Goal: Task Accomplishment & Management: Manage account settings

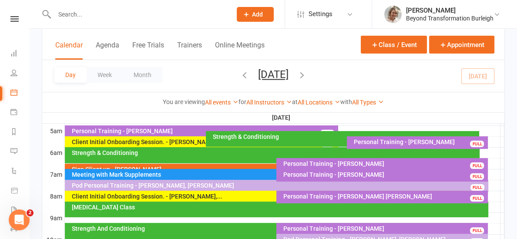
scroll to position [160, 0]
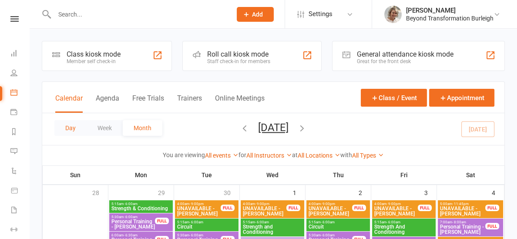
click at [72, 128] on button "Day" at bounding box center [70, 128] width 32 height 16
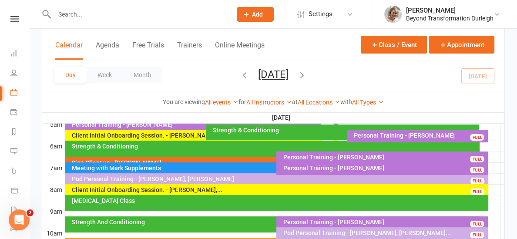
scroll to position [168, 0]
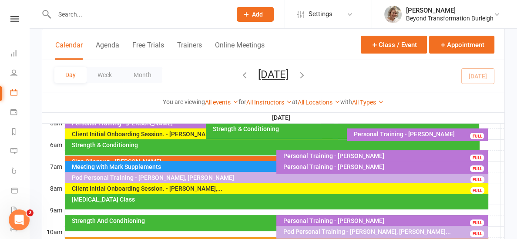
click at [194, 178] on div "Pod Personal Training - [PERSON_NAME], [PERSON_NAME]" at bounding box center [278, 177] width 415 height 6
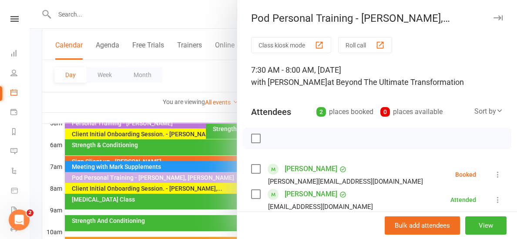
click at [498, 174] on icon at bounding box center [497, 174] width 9 height 9
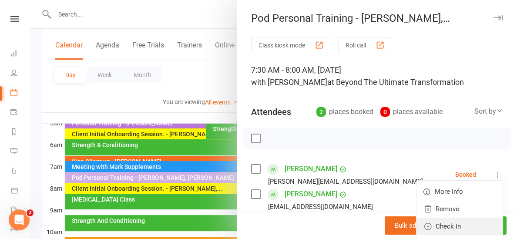
click at [454, 224] on link "Check in" at bounding box center [459, 225] width 86 height 17
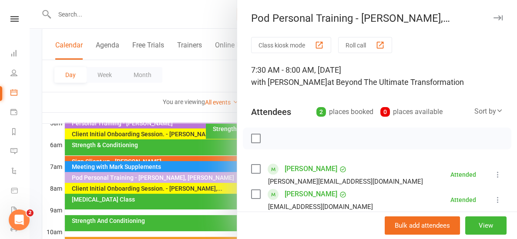
click at [189, 110] on div at bounding box center [273, 119] width 487 height 239
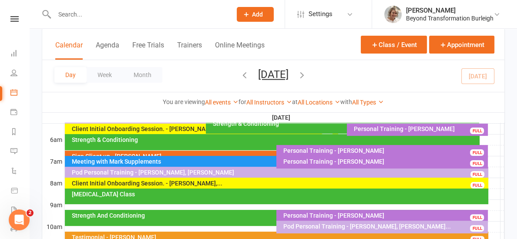
scroll to position [177, 0]
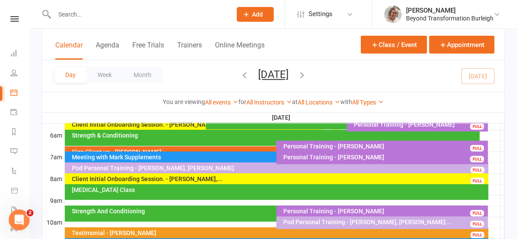
click at [226, 178] on div "Client Initial Onboarding Session. - [PERSON_NAME],..." at bounding box center [278, 179] width 415 height 6
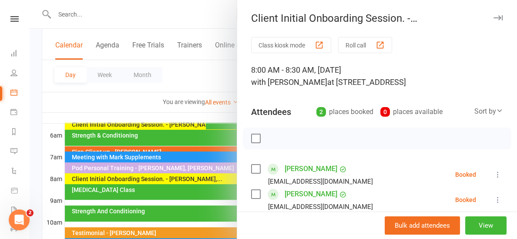
click at [176, 114] on div at bounding box center [273, 119] width 487 height 239
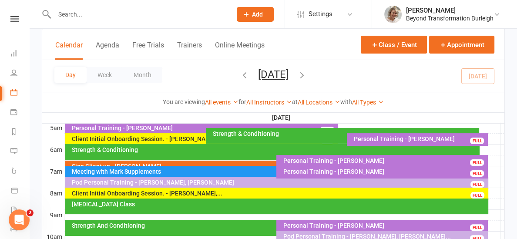
scroll to position [162, 0]
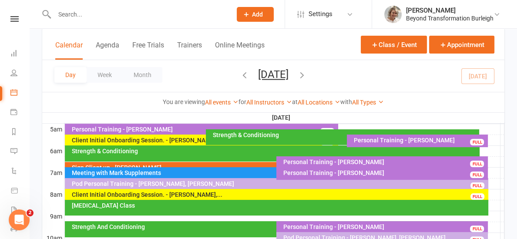
click at [197, 194] on div "Client Initial Onboarding Session. - [PERSON_NAME],..." at bounding box center [278, 194] width 415 height 6
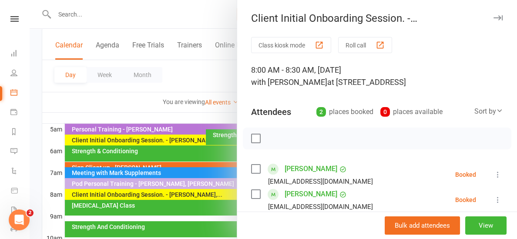
click at [132, 106] on div at bounding box center [273, 119] width 487 height 239
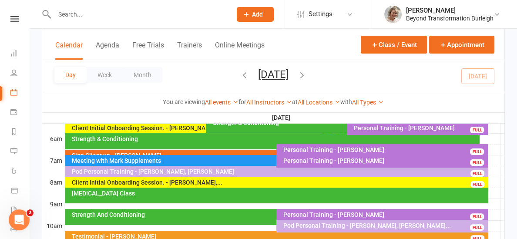
scroll to position [174, 0]
click at [201, 184] on div "Client Initial Onboarding Session. - [PERSON_NAME],..." at bounding box center [278, 182] width 415 height 6
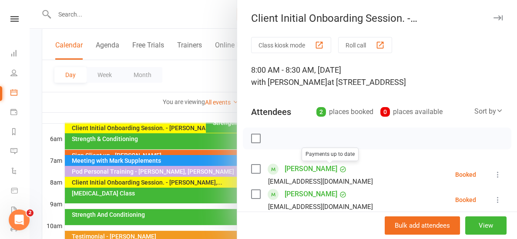
click at [309, 172] on link "Leanne Klein" at bounding box center [310, 169] width 53 height 14
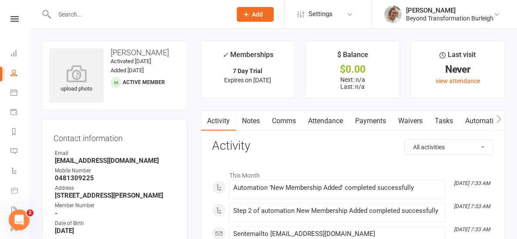
click at [57, 12] on input "text" at bounding box center [139, 14] width 174 height 12
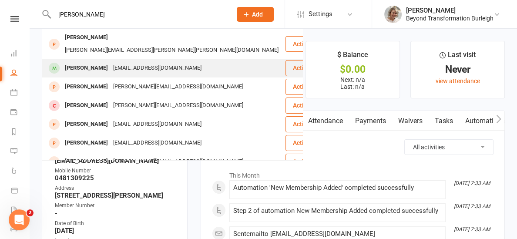
type input "gregory"
click at [74, 62] on div "Gregory Ryan" at bounding box center [86, 68] width 48 height 13
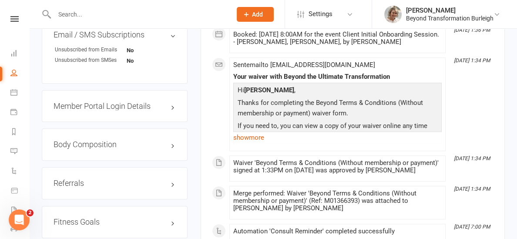
scroll to position [589, 0]
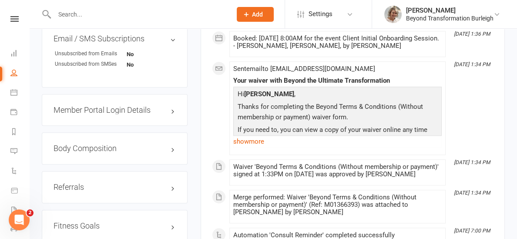
click at [136, 112] on h3 "Member Portal Login Details" at bounding box center [114, 110] width 122 height 9
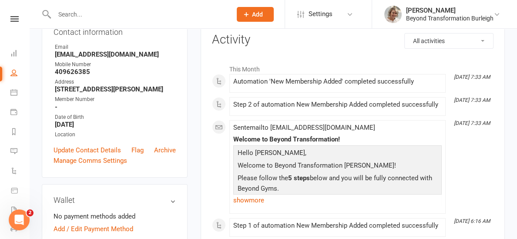
scroll to position [0, 0]
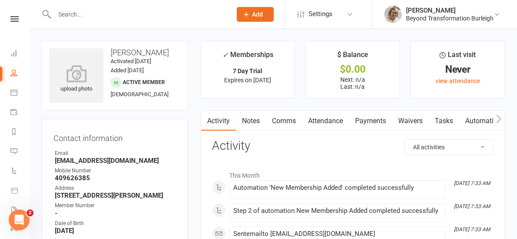
click at [73, 13] on input "text" at bounding box center [139, 14] width 174 height 12
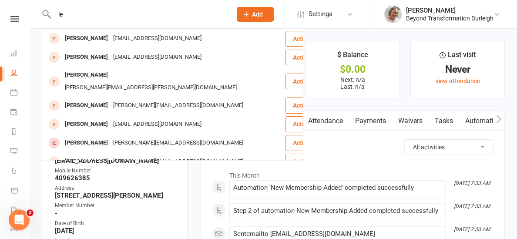
type input "l"
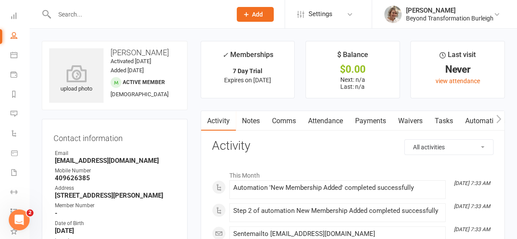
click at [86, 13] on input "text" at bounding box center [139, 14] width 174 height 12
click at [15, 14] on icon at bounding box center [13, 15] width 7 height 7
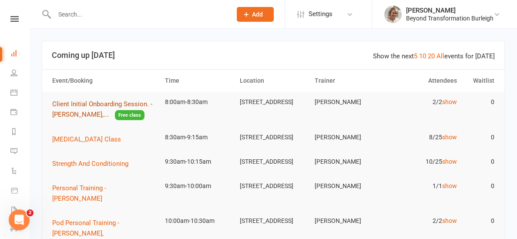
click at [63, 117] on span "Client Initial Onboarding Session. - [PERSON_NAME],..." at bounding box center [102, 109] width 100 height 18
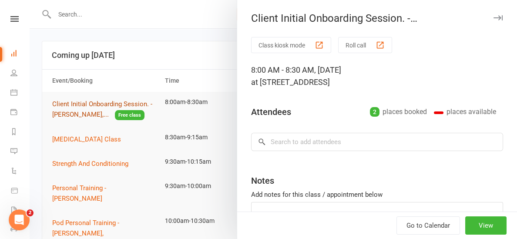
type textarea "Hey Cindy please make sure Greg and Leanne are setup for a weeks trial and have…"
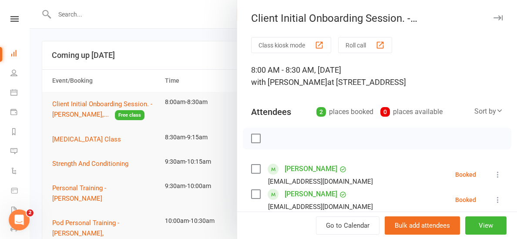
click at [497, 177] on icon at bounding box center [497, 174] width 9 height 9
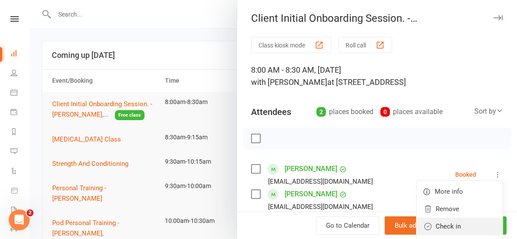
click at [460, 224] on link "Check in" at bounding box center [459, 225] width 86 height 17
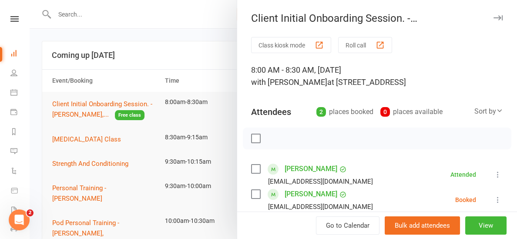
click at [495, 197] on icon at bounding box center [497, 199] width 9 height 9
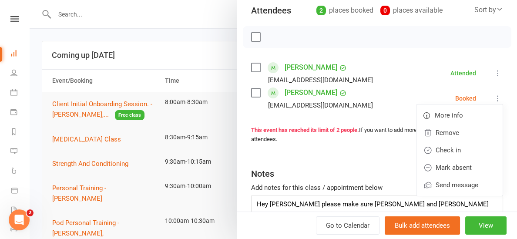
scroll to position [104, 0]
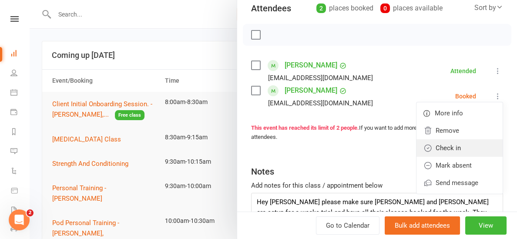
click at [437, 146] on link "Check in" at bounding box center [459, 147] width 86 height 17
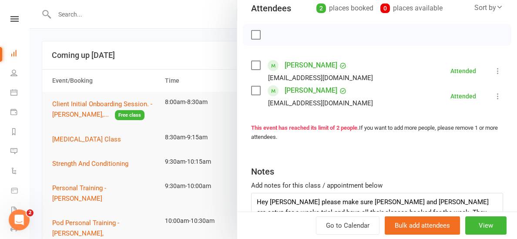
click at [126, 54] on div at bounding box center [273, 119] width 487 height 239
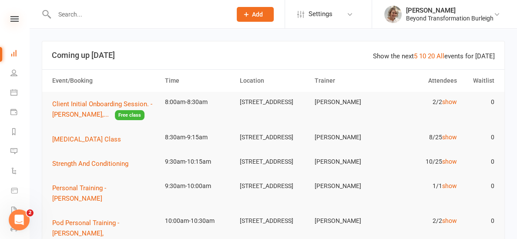
click at [11, 17] on icon at bounding box center [14, 19] width 8 height 6
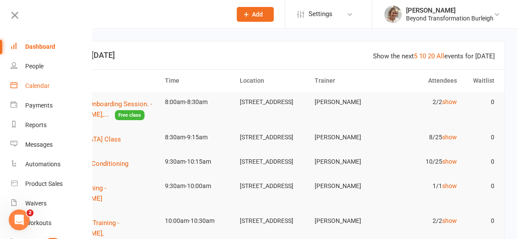
click at [44, 91] on link "Calendar" at bounding box center [51, 86] width 82 height 20
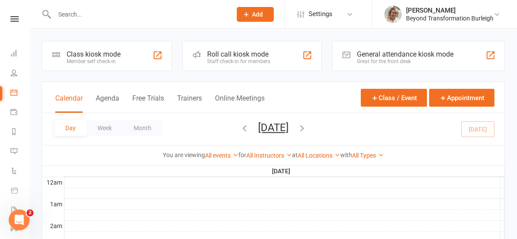
click at [307, 124] on icon "button" at bounding box center [302, 128] width 10 height 10
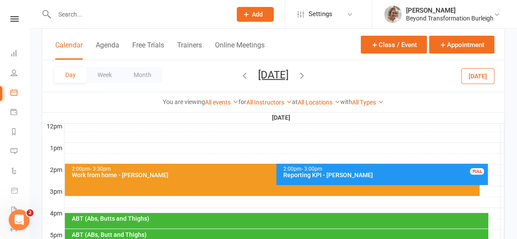
scroll to position [299, 0]
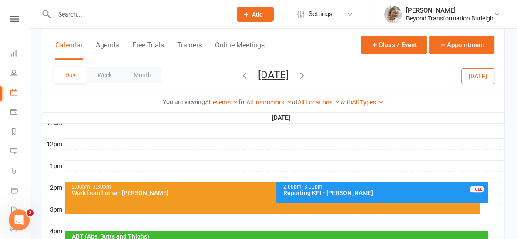
click at [307, 73] on icon "button" at bounding box center [302, 75] width 10 height 10
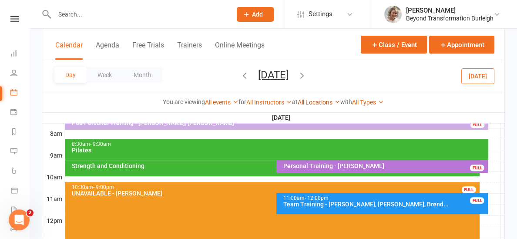
scroll to position [223, 0]
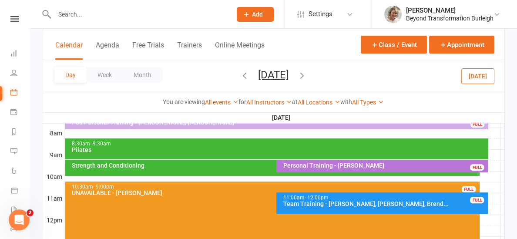
click at [480, 73] on button "[DATE]" at bounding box center [477, 76] width 33 height 16
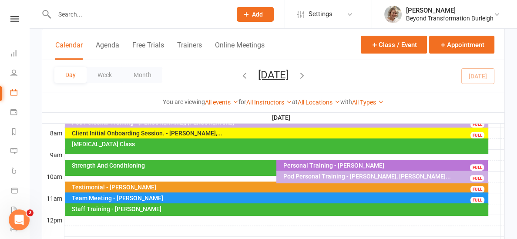
click at [159, 146] on div "[MEDICAL_DATA] Class" at bounding box center [278, 144] width 415 height 6
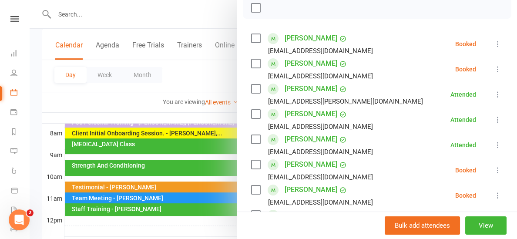
scroll to position [143, 0]
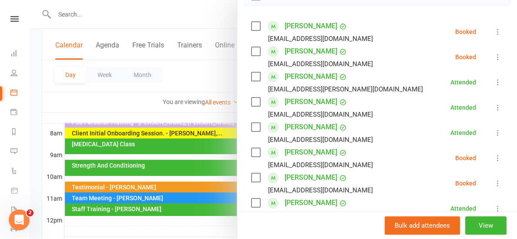
click at [498, 157] on icon at bounding box center [497, 158] width 9 height 9
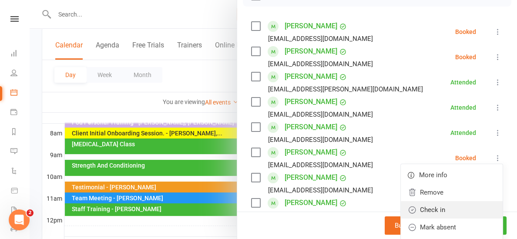
click at [445, 205] on link "Check in" at bounding box center [452, 209] width 102 height 17
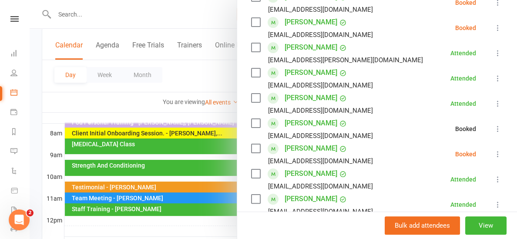
scroll to position [175, 0]
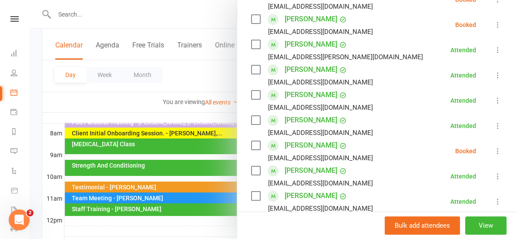
click at [497, 153] on icon at bounding box center [497, 151] width 9 height 9
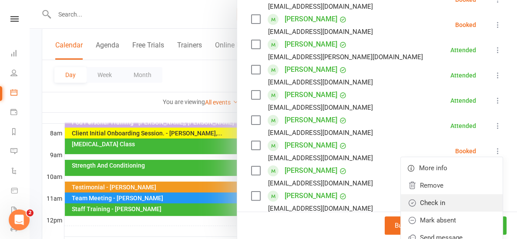
click at [439, 200] on link "Check in" at bounding box center [452, 202] width 102 height 17
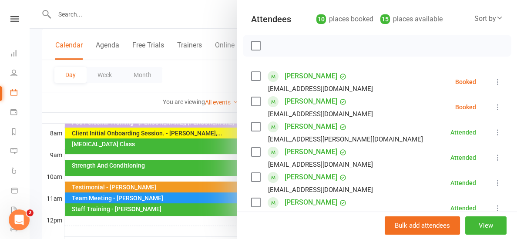
scroll to position [92, 0]
click at [189, 110] on div at bounding box center [273, 119] width 487 height 239
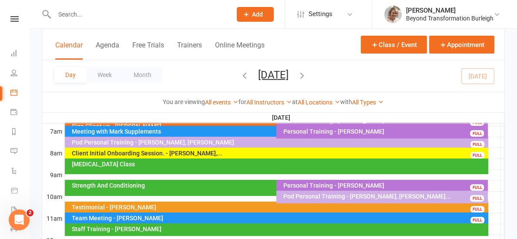
scroll to position [200, 0]
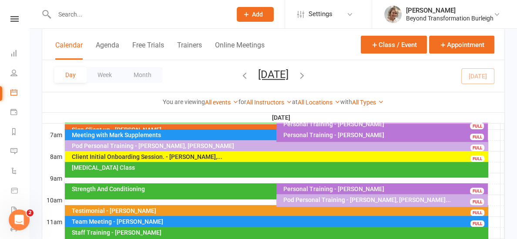
click at [189, 154] on div "Client Initial Onboarding Session. - [PERSON_NAME],..." at bounding box center [278, 157] width 415 height 6
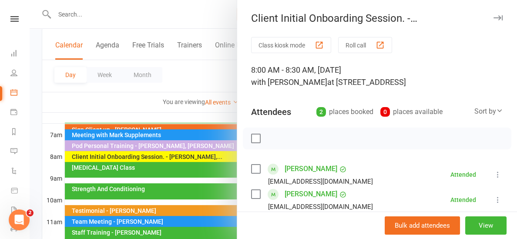
click at [184, 110] on div at bounding box center [273, 119] width 487 height 239
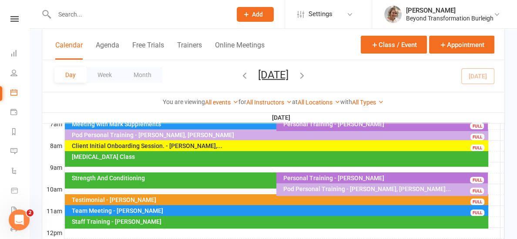
scroll to position [212, 0]
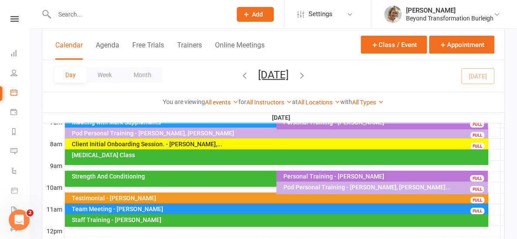
click at [177, 176] on div "Strength And Conditioning" at bounding box center [274, 176] width 406 height 6
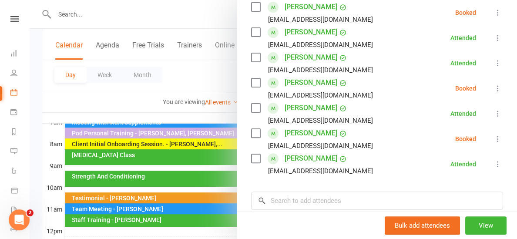
scroll to position [237, 0]
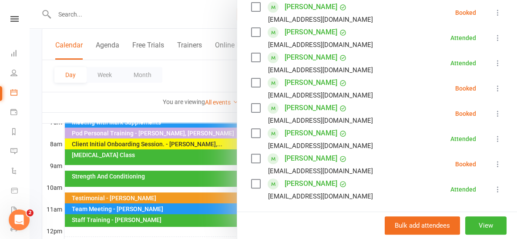
click at [127, 111] on div at bounding box center [273, 119] width 487 height 239
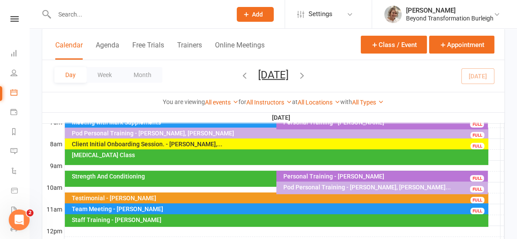
click at [110, 181] on div "Strength And Conditioning" at bounding box center [272, 178] width 414 height 16
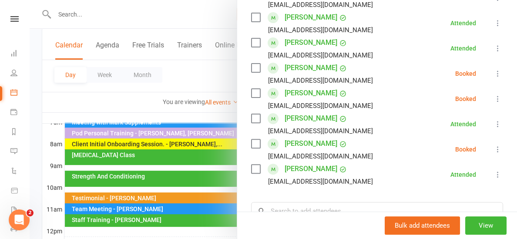
scroll to position [250, 0]
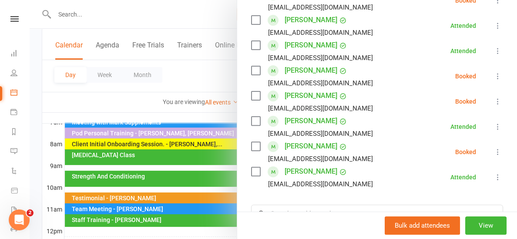
click at [186, 120] on div at bounding box center [273, 119] width 487 height 239
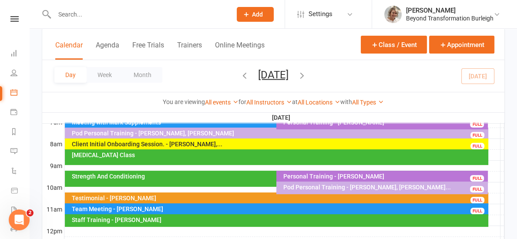
click at [135, 157] on div "[MEDICAL_DATA] Class" at bounding box center [276, 157] width 423 height 16
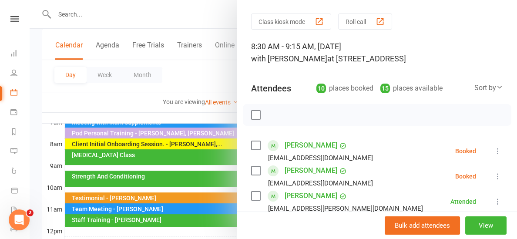
scroll to position [29, 0]
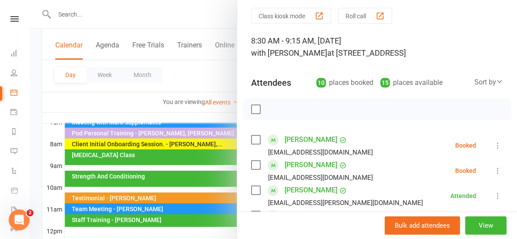
click at [498, 171] on icon at bounding box center [497, 170] width 9 height 9
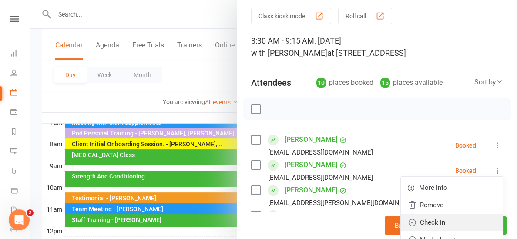
click at [427, 220] on link "Check in" at bounding box center [452, 222] width 102 height 17
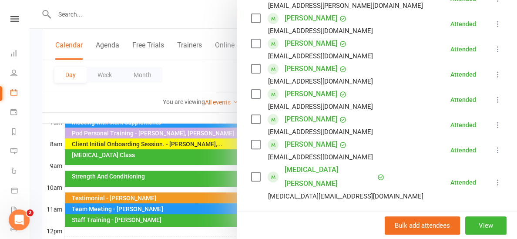
scroll to position [219, 0]
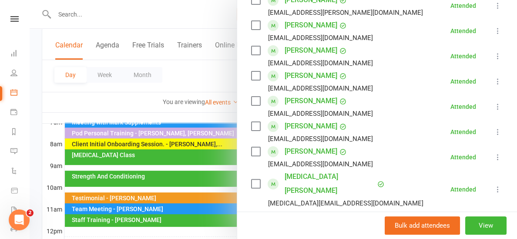
click at [184, 115] on div at bounding box center [273, 119] width 487 height 239
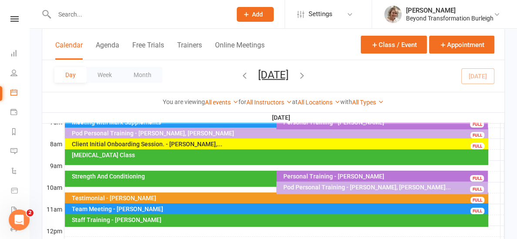
click at [172, 156] on div "[MEDICAL_DATA] Class" at bounding box center [278, 155] width 415 height 6
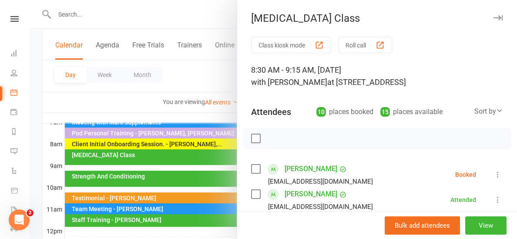
click at [202, 114] on div at bounding box center [273, 119] width 487 height 239
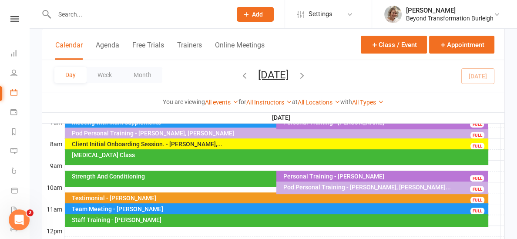
click at [187, 197] on div "Testimonial - [PERSON_NAME]" at bounding box center [278, 198] width 415 height 6
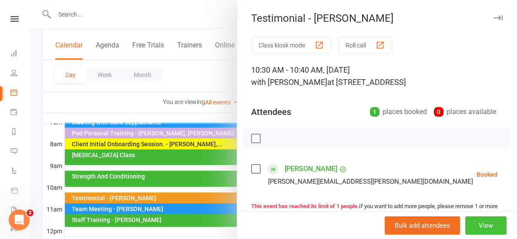
click at [488, 221] on button "View" at bounding box center [485, 225] width 41 height 18
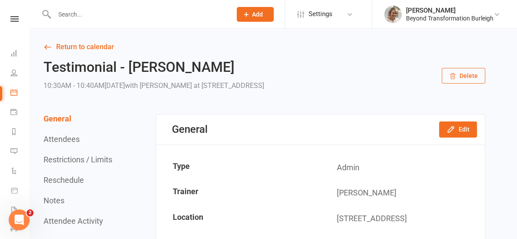
click at [462, 74] on button "Delete" at bounding box center [462, 76] width 43 height 16
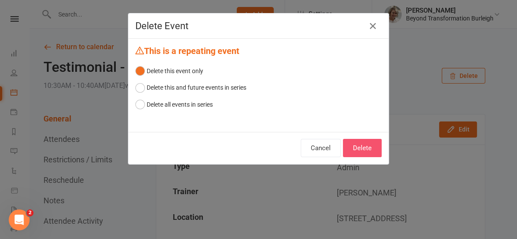
click at [365, 146] on button "Delete" at bounding box center [362, 148] width 39 height 18
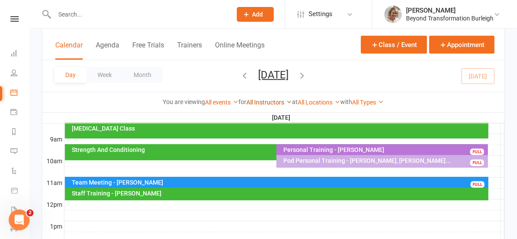
scroll to position [242, 0]
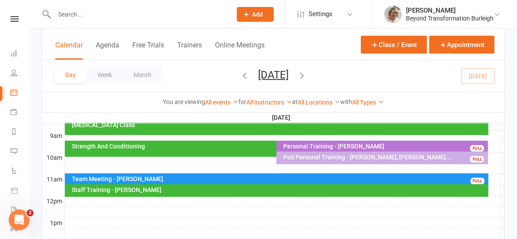
click at [205, 177] on div "Team Meeting - [PERSON_NAME]" at bounding box center [278, 179] width 415 height 6
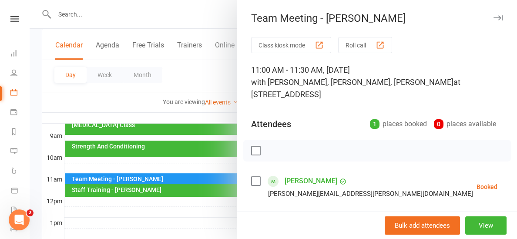
click at [191, 160] on div at bounding box center [273, 119] width 487 height 239
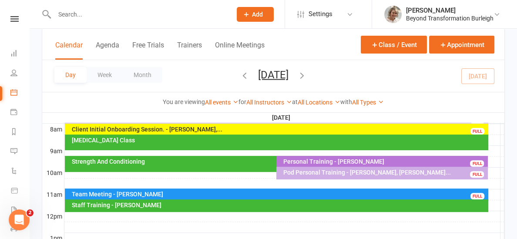
scroll to position [226, 0]
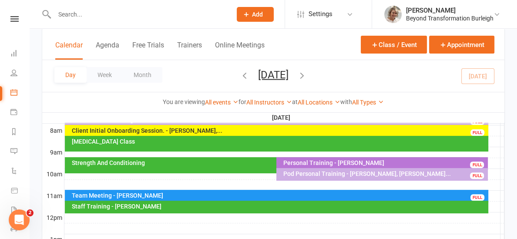
click at [338, 162] on div "Personal Training - [PERSON_NAME]" at bounding box center [384, 163] width 204 height 6
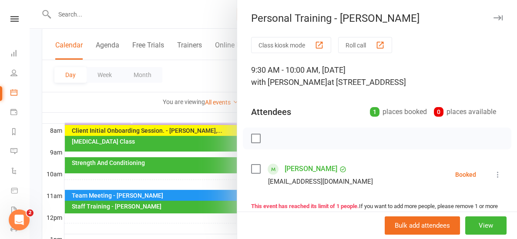
click at [229, 112] on div at bounding box center [273, 119] width 487 height 239
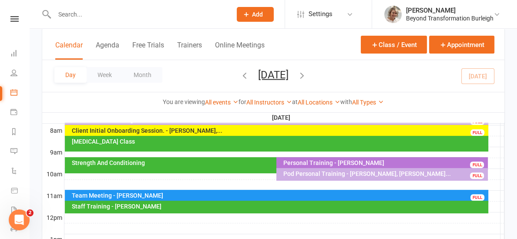
click at [190, 162] on div "Strength And Conditioning" at bounding box center [274, 163] width 406 height 6
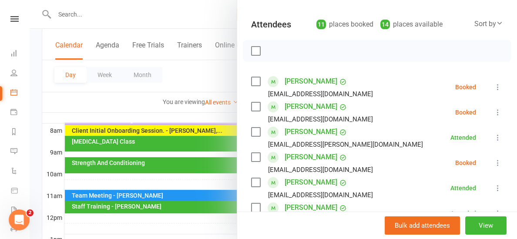
scroll to position [93, 0]
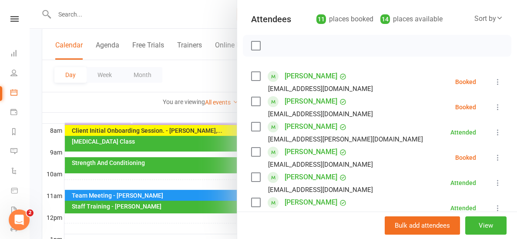
click at [320, 153] on link "Tamara Dominikovich" at bounding box center [310, 152] width 53 height 14
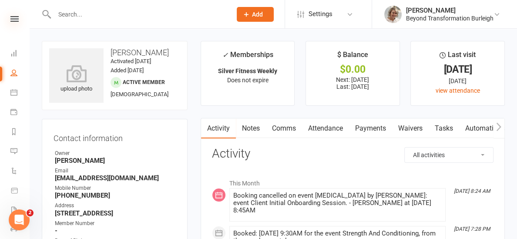
click at [12, 16] on icon at bounding box center [14, 19] width 8 height 6
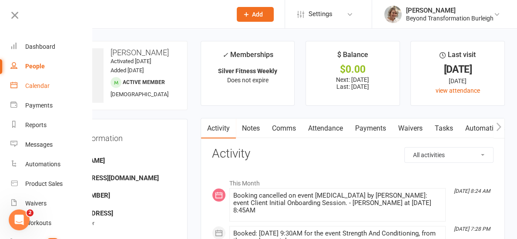
click at [43, 84] on div "Calendar" at bounding box center [37, 85] width 24 height 7
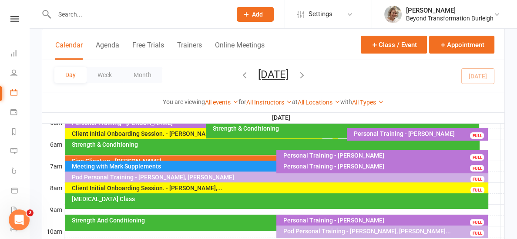
scroll to position [189, 0]
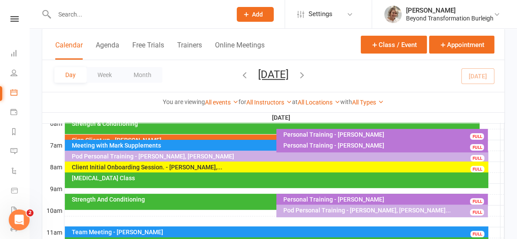
click at [191, 202] on div "Strength And Conditioning" at bounding box center [272, 202] width 414 height 16
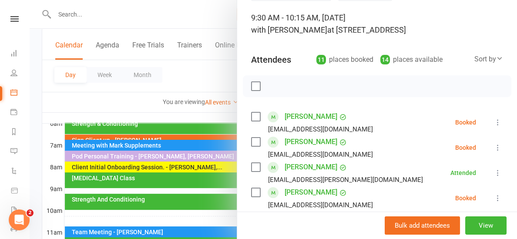
scroll to position [62, 0]
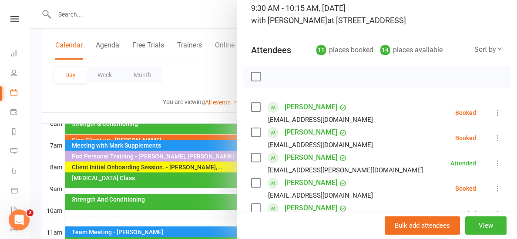
click at [497, 139] on icon at bounding box center [497, 138] width 9 height 9
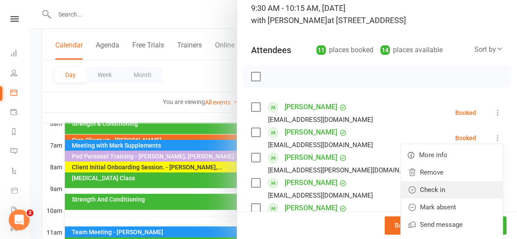
click at [448, 186] on link "Check in" at bounding box center [452, 189] width 102 height 17
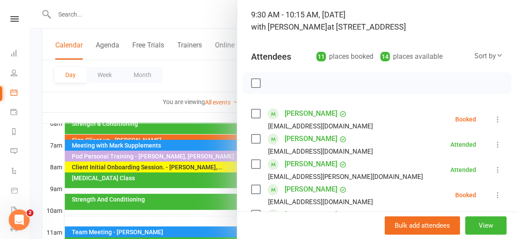
scroll to position [51, 0]
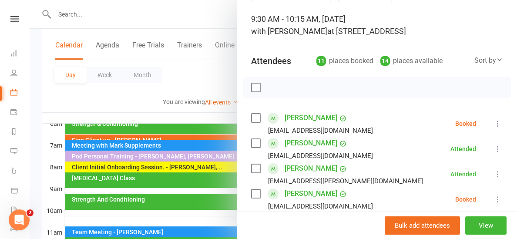
click at [225, 107] on div at bounding box center [273, 119] width 487 height 239
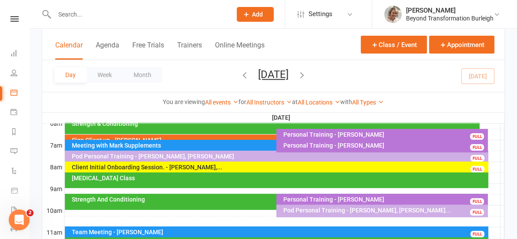
click at [147, 179] on div "[MEDICAL_DATA] Class" at bounding box center [278, 178] width 415 height 6
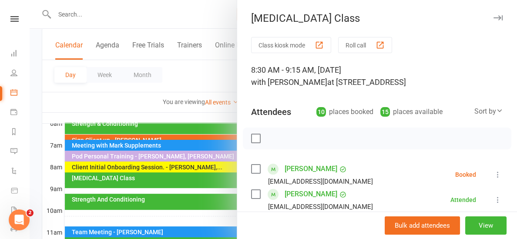
click at [498, 175] on icon at bounding box center [497, 174] width 9 height 9
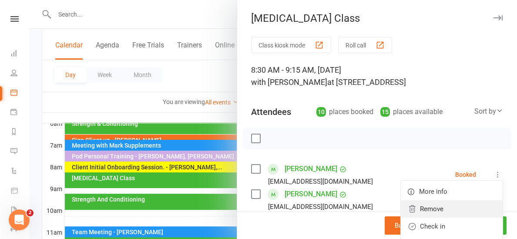
click at [444, 203] on link "Remove" at bounding box center [452, 208] width 102 height 17
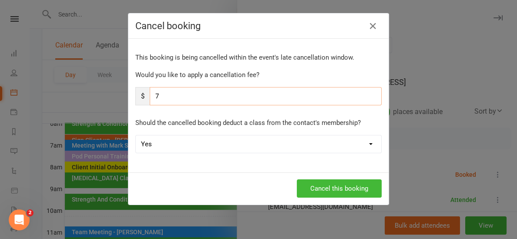
click at [226, 98] on input "7" at bounding box center [266, 96] width 232 height 18
click at [331, 184] on button "Cancel this booking" at bounding box center [339, 188] width 85 height 18
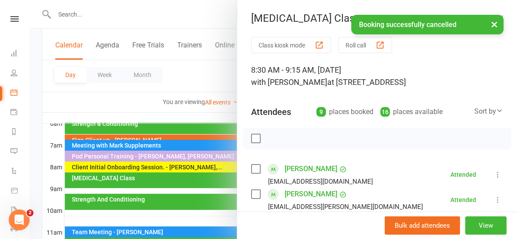
click at [193, 115] on div at bounding box center [273, 119] width 487 height 239
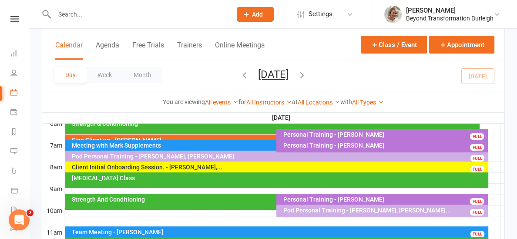
click at [130, 198] on div "Strength And Conditioning" at bounding box center [274, 199] width 406 height 6
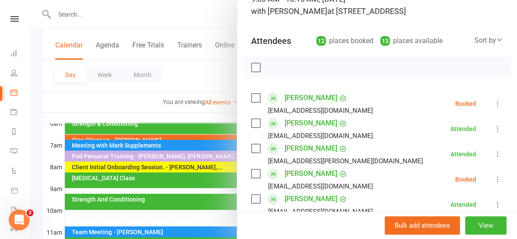
scroll to position [70, 0]
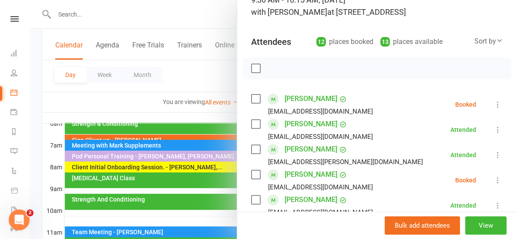
click at [109, 114] on div at bounding box center [273, 119] width 487 height 239
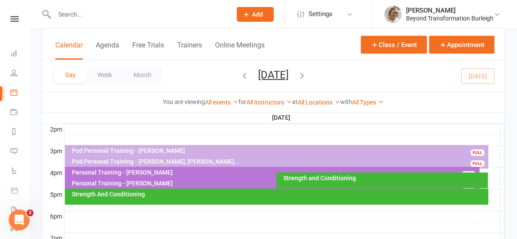
scroll to position [359, 0]
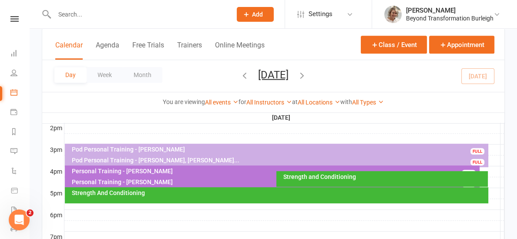
click at [163, 182] on div "Personal Training - [PERSON_NAME]" at bounding box center [274, 182] width 406 height 6
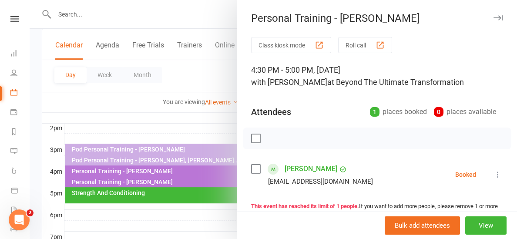
click at [152, 115] on div at bounding box center [273, 119] width 487 height 239
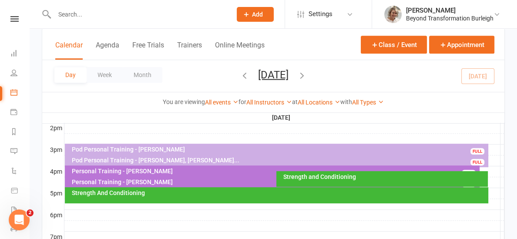
click at [294, 176] on div "Strength and Conditioning" at bounding box center [384, 177] width 204 height 6
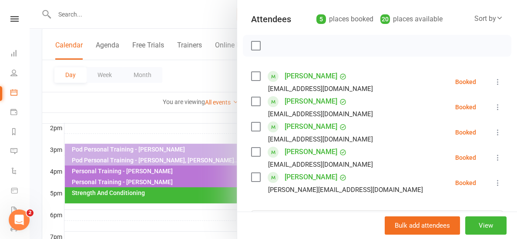
scroll to position [94, 0]
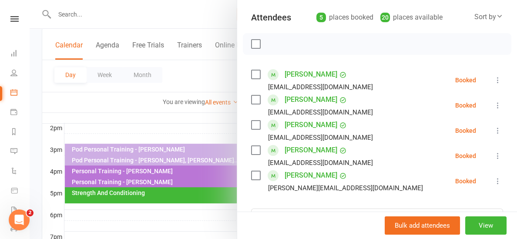
click at [201, 125] on div at bounding box center [273, 119] width 487 height 239
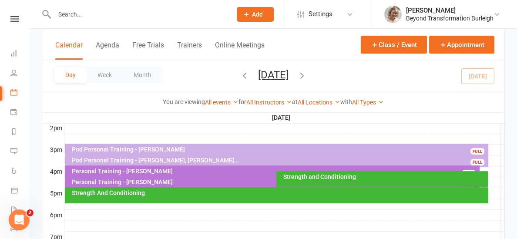
click at [175, 194] on div "Strength And Conditioning" at bounding box center [278, 193] width 415 height 6
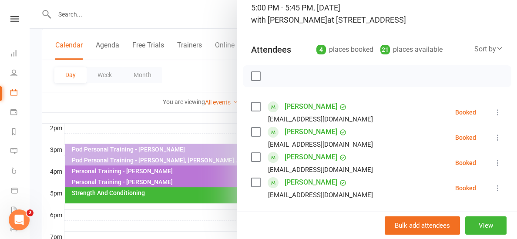
scroll to position [62, 0]
click at [197, 122] on div at bounding box center [273, 119] width 487 height 239
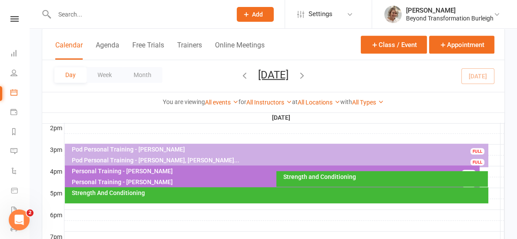
click at [307, 72] on icon "button" at bounding box center [302, 75] width 10 height 10
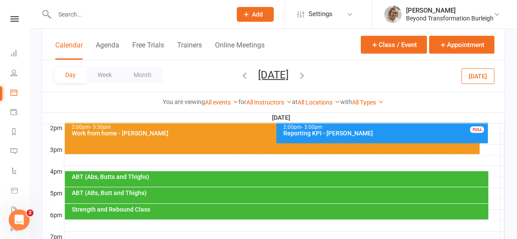
click at [307, 72] on icon "button" at bounding box center [302, 75] width 10 height 10
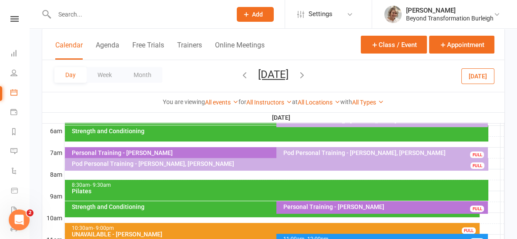
scroll to position [176, 0]
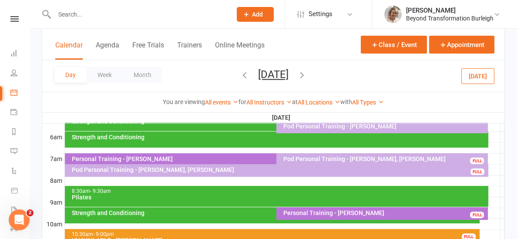
click at [184, 171] on div "Pod Personal Training - [PERSON_NAME], [PERSON_NAME]" at bounding box center [278, 170] width 415 height 6
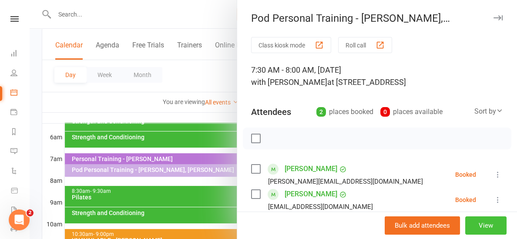
click at [474, 223] on button "View" at bounding box center [485, 225] width 41 height 18
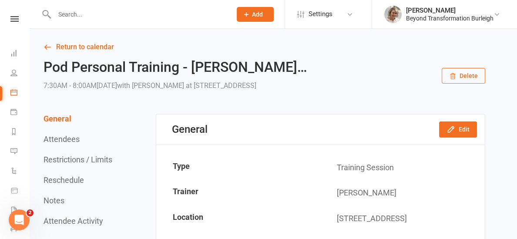
click at [459, 71] on button "Delete" at bounding box center [462, 76] width 43 height 16
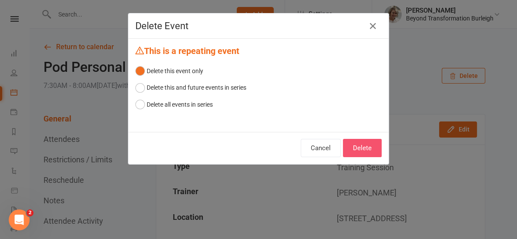
click at [373, 147] on button "Delete" at bounding box center [362, 148] width 39 height 18
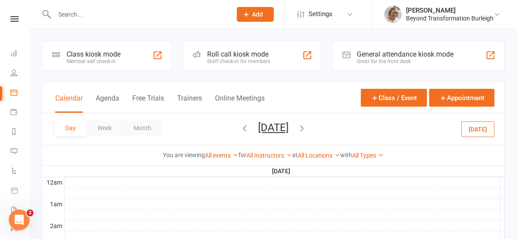
click at [307, 127] on icon "button" at bounding box center [302, 128] width 10 height 10
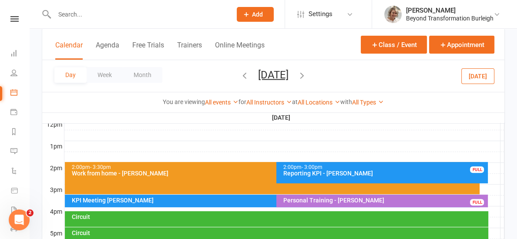
scroll to position [324, 0]
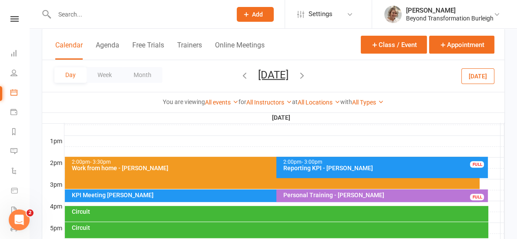
click at [347, 194] on div "Personal Training - Kristy Rossington" at bounding box center [384, 195] width 204 height 6
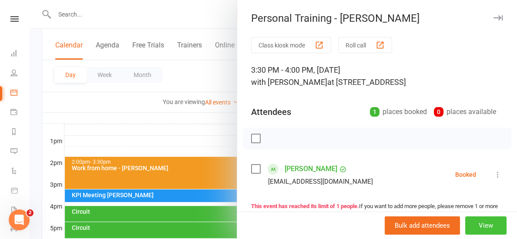
click at [475, 226] on button "View" at bounding box center [485, 225] width 41 height 18
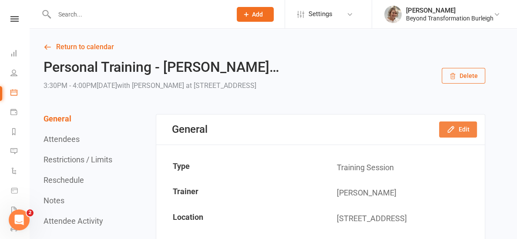
click at [465, 131] on button "Edit" at bounding box center [458, 129] width 38 height 16
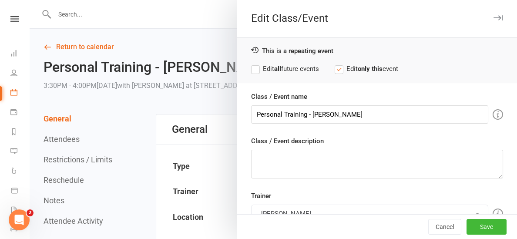
click at [211, 105] on div at bounding box center [273, 119] width 487 height 239
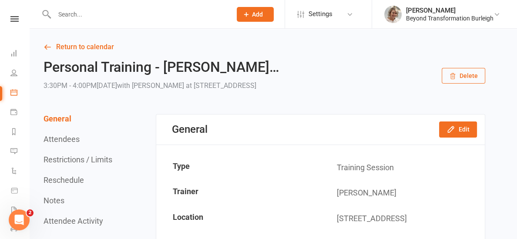
click at [464, 79] on button "Delete" at bounding box center [462, 76] width 43 height 16
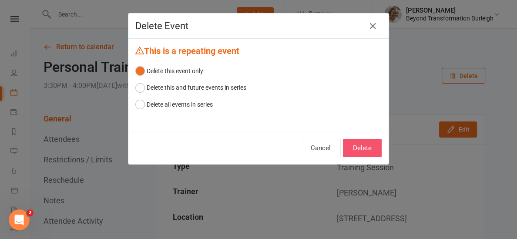
click at [366, 147] on button "Delete" at bounding box center [362, 148] width 39 height 18
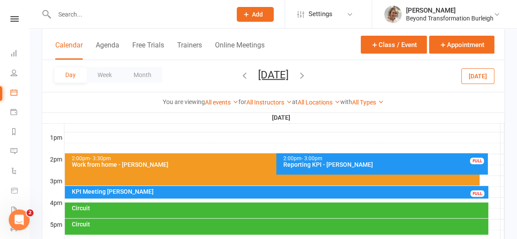
scroll to position [336, 0]
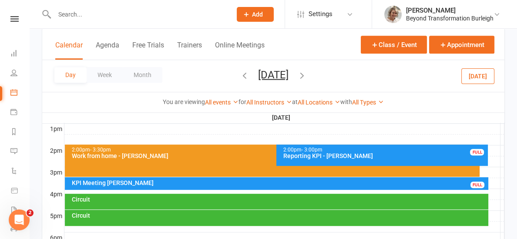
click at [248, 192] on div at bounding box center [284, 194] width 440 height 10
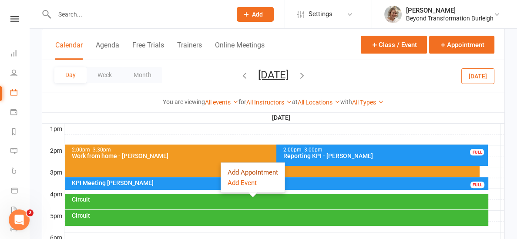
click at [249, 167] on button "Add Appointment" at bounding box center [252, 172] width 50 height 10
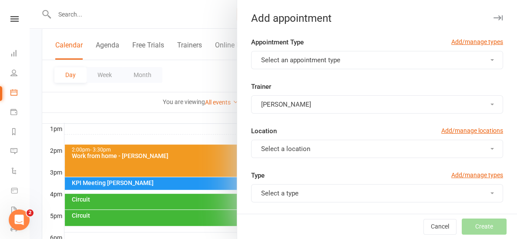
click at [323, 61] on span "Select an appointment type" at bounding box center [300, 60] width 79 height 8
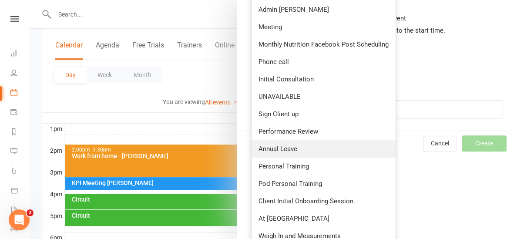
scroll to position [385, 0]
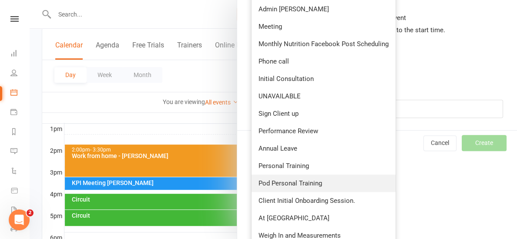
click at [287, 183] on span "Pod Personal Training" at bounding box center [289, 183] width 63 height 8
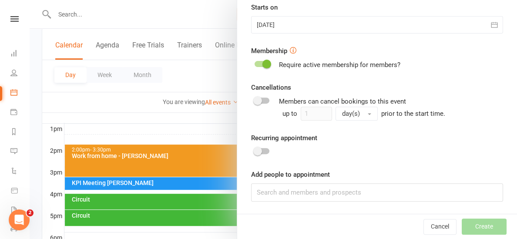
type input "4:30pm"
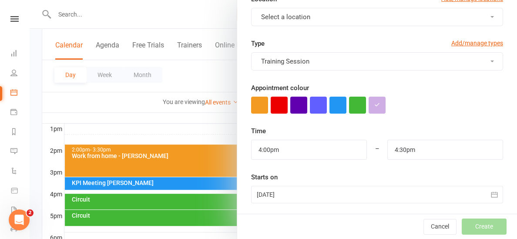
scroll to position [133, 0]
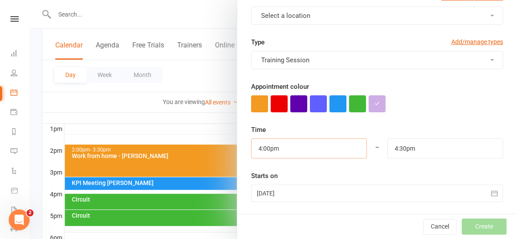
click at [306, 145] on input "4:00pm" at bounding box center [309, 148] width 116 height 20
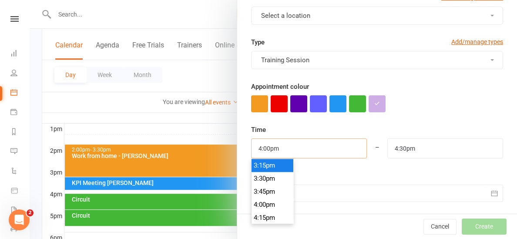
scroll to position [769, 0]
click at [276, 174] on li "3:00pm" at bounding box center [272, 178] width 42 height 13
type input "3:00pm"
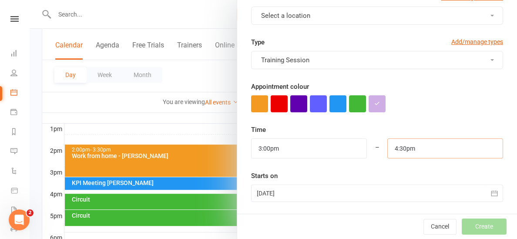
click at [449, 148] on input "4:30pm" at bounding box center [445, 148] width 116 height 20
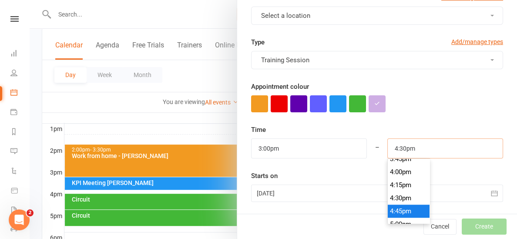
scroll to position [812, 0]
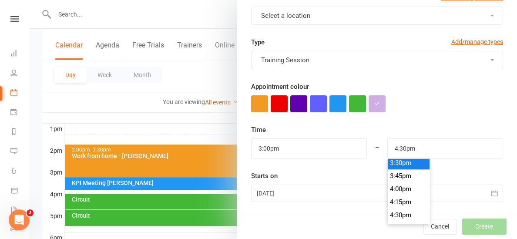
type input "3:30pm"
click at [397, 160] on li "3:30pm" at bounding box center [408, 162] width 42 height 13
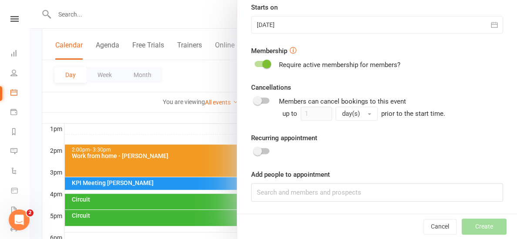
scroll to position [302, 0]
click at [302, 187] on input at bounding box center [377, 192] width 252 height 18
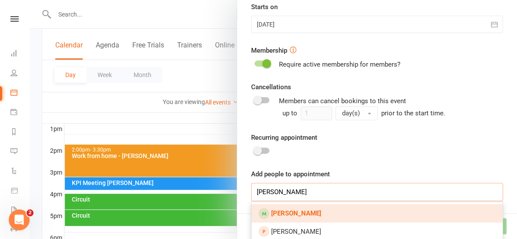
type input "lisa west"
click at [304, 212] on link "Lisa West" at bounding box center [376, 213] width 251 height 18
type input "jason west"
click at [304, 212] on strong "Jason West" at bounding box center [296, 213] width 50 height 8
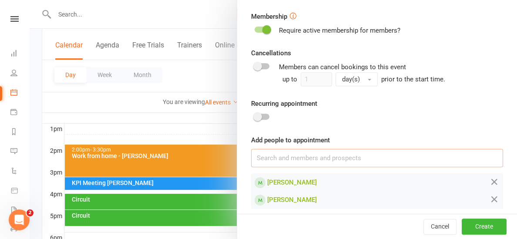
scroll to position [343, 0]
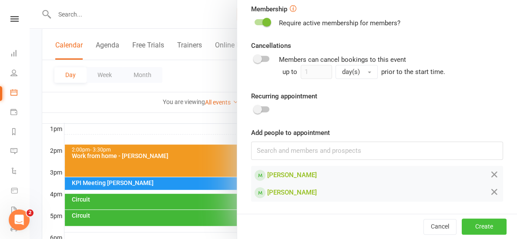
click at [486, 227] on button "Create" at bounding box center [483, 226] width 45 height 16
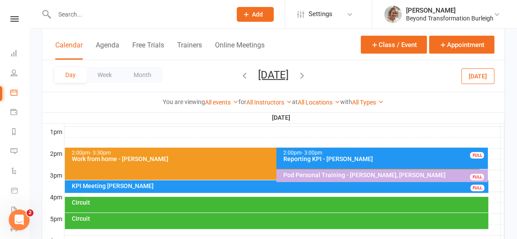
scroll to position [331, 0]
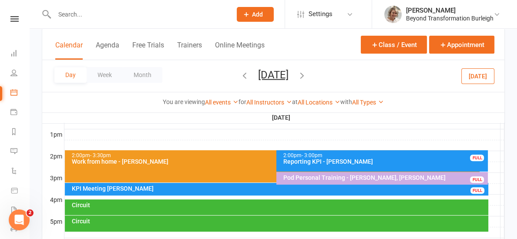
click at [227, 131] on div at bounding box center [284, 134] width 440 height 10
click at [220, 107] on button "Add Appointment" at bounding box center [232, 112] width 50 height 10
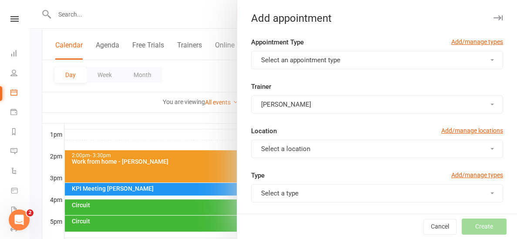
click at [309, 57] on span "Select an appointment type" at bounding box center [300, 60] width 79 height 8
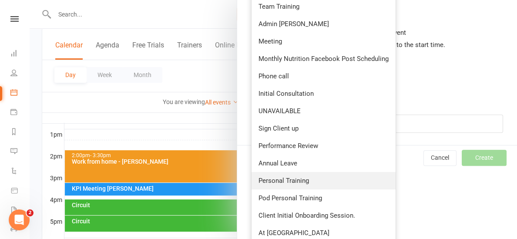
scroll to position [377, 0]
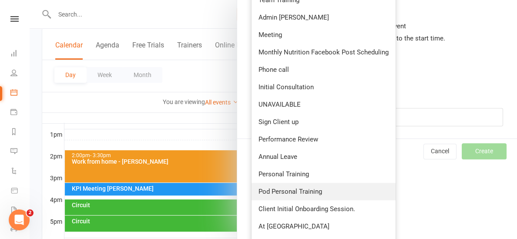
click at [298, 188] on span "Pod Personal Training" at bounding box center [289, 191] width 63 height 8
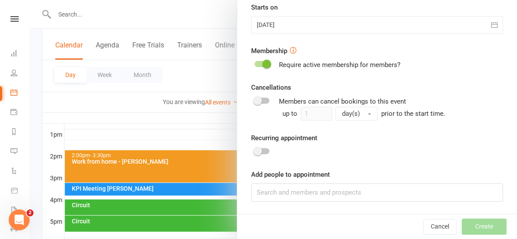
type input "1:30pm"
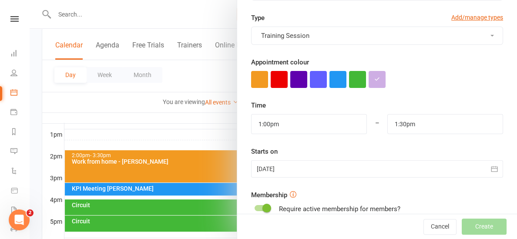
scroll to position [157, 0]
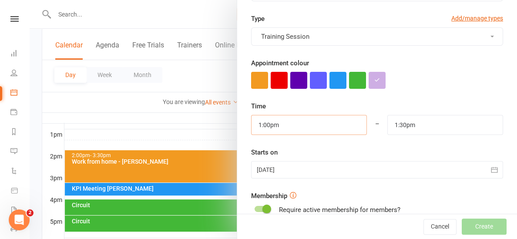
click at [287, 118] on input "1:00pm" at bounding box center [309, 125] width 116 height 20
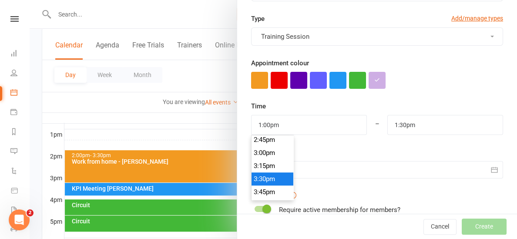
type input "3:30pm"
click at [266, 177] on li "3:30pm" at bounding box center [272, 178] width 42 height 13
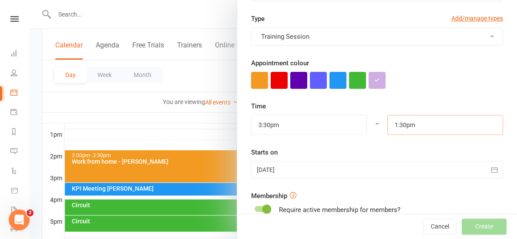
click at [432, 125] on input "1:30pm" at bounding box center [445, 125] width 116 height 20
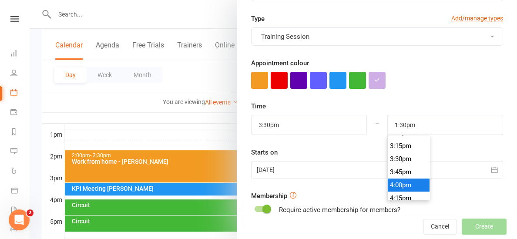
type input "4:00pm"
click at [402, 180] on li "4:00pm" at bounding box center [408, 184] width 42 height 13
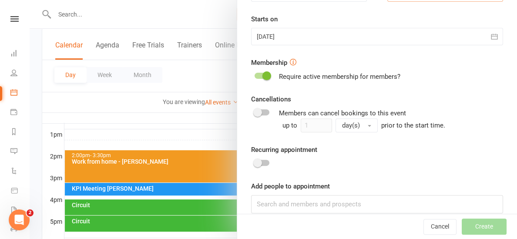
scroll to position [302, 0]
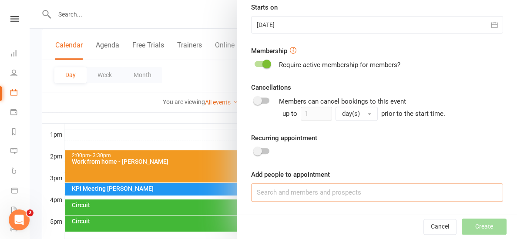
click at [326, 198] on input at bounding box center [377, 192] width 252 height 18
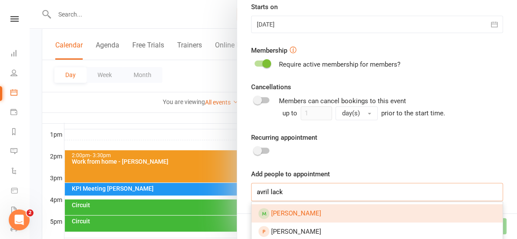
type input "avril lack"
click at [326, 215] on link "Avril Lakay" at bounding box center [376, 213] width 251 height 18
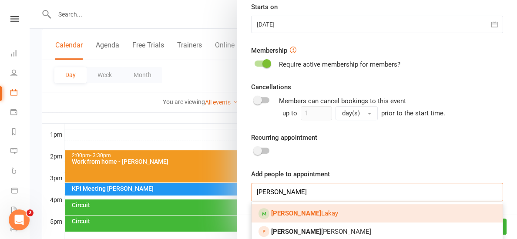
type input "jeremy"
click at [324, 210] on link "Jeremy Lakay" at bounding box center [376, 213] width 251 height 18
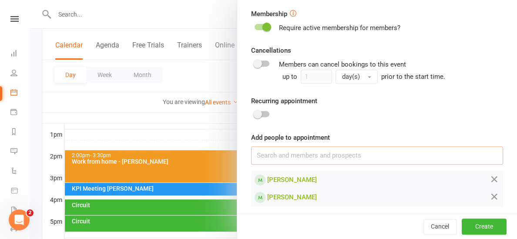
scroll to position [343, 0]
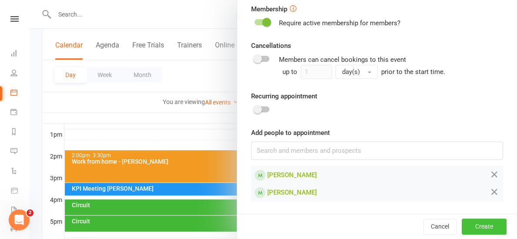
click at [495, 227] on button "Create" at bounding box center [483, 226] width 45 height 16
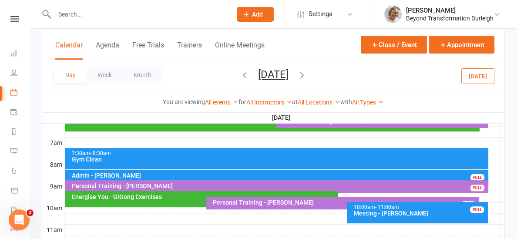
scroll to position [193, 0]
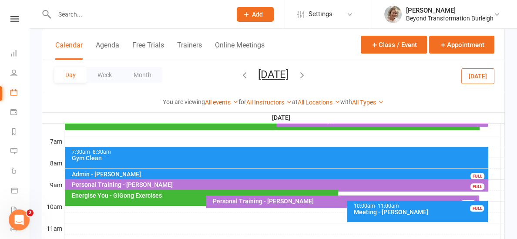
click at [474, 76] on button "[DATE]" at bounding box center [477, 76] width 33 height 16
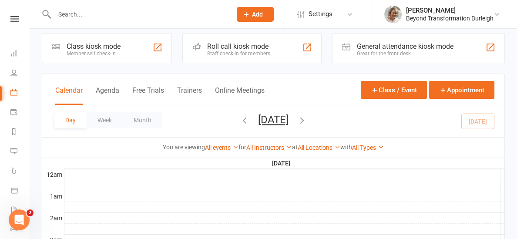
scroll to position [0, 0]
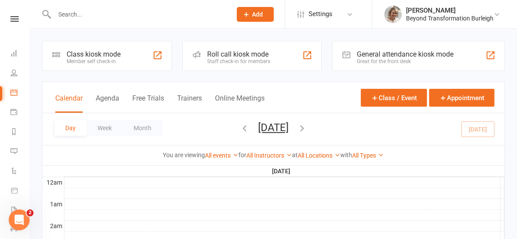
click at [307, 125] on icon "button" at bounding box center [302, 128] width 10 height 10
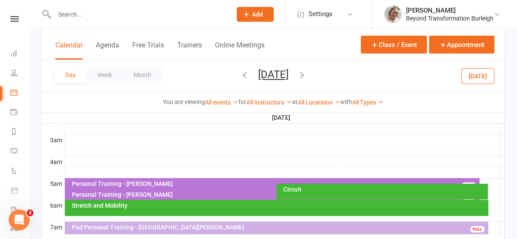
scroll to position [105, 0]
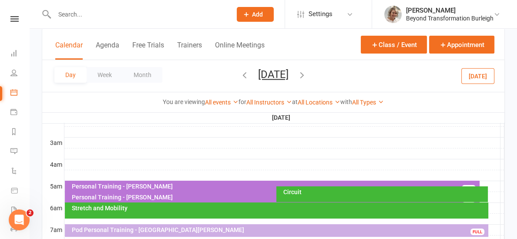
click at [294, 190] on div "Circuit" at bounding box center [384, 192] width 204 height 6
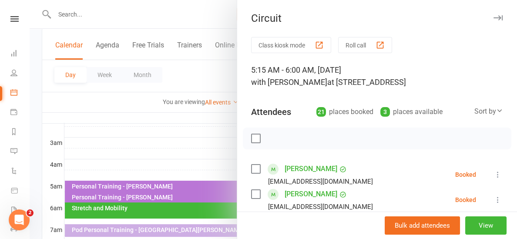
click at [190, 121] on div at bounding box center [273, 119] width 487 height 239
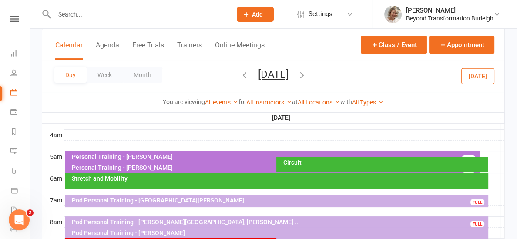
scroll to position [135, 0]
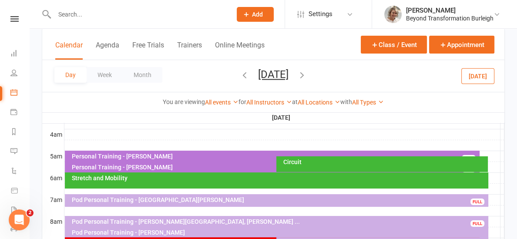
click at [164, 183] on div "Stretch and Mobility" at bounding box center [276, 180] width 423 height 16
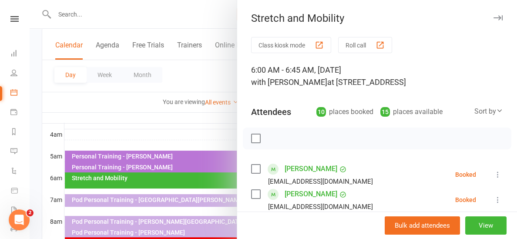
click at [174, 139] on div at bounding box center [273, 119] width 487 height 239
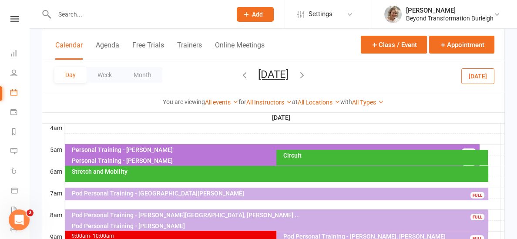
scroll to position [0, 0]
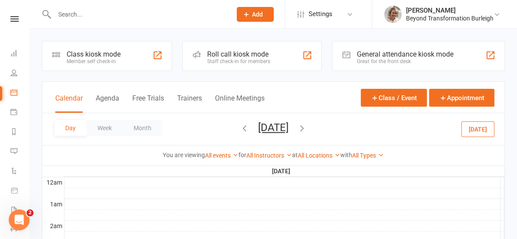
click at [307, 125] on icon "button" at bounding box center [302, 128] width 10 height 10
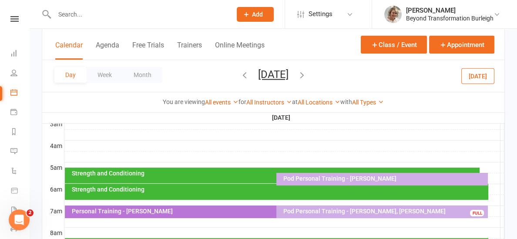
scroll to position [122, 0]
